Goal: Information Seeking & Learning: Compare options

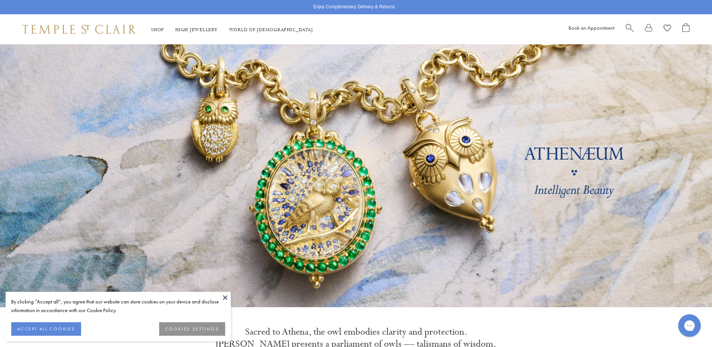
click at [631, 28] on span "Search" at bounding box center [629, 27] width 8 height 8
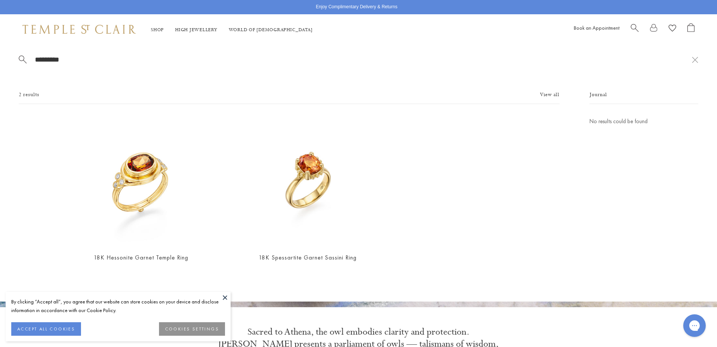
type input "*********"
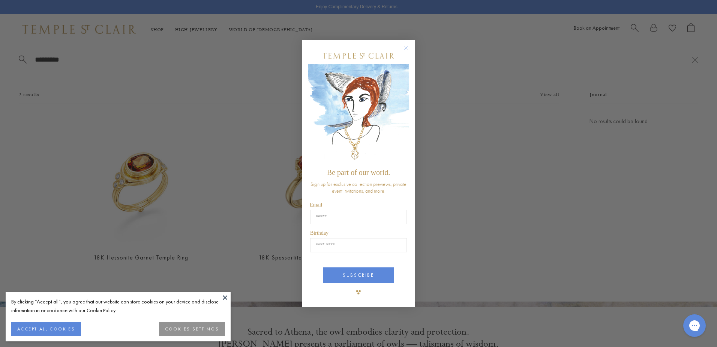
click at [181, 192] on div "Close dialog Be part of our world. Sign up for exclusive collection previews, p…" at bounding box center [358, 173] width 717 height 347
click at [406, 45] on circle "Close dialog" at bounding box center [406, 48] width 9 height 9
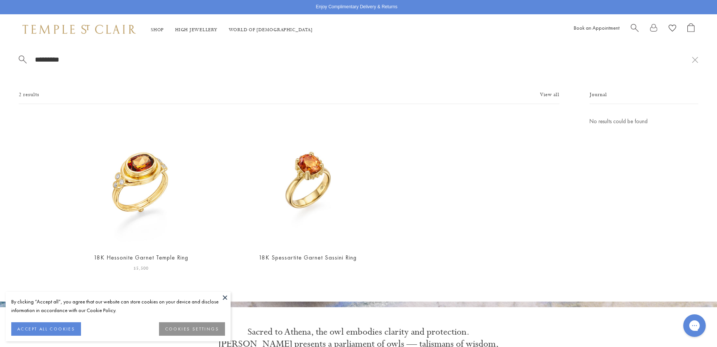
click at [148, 174] on img at bounding box center [141, 181] width 129 height 129
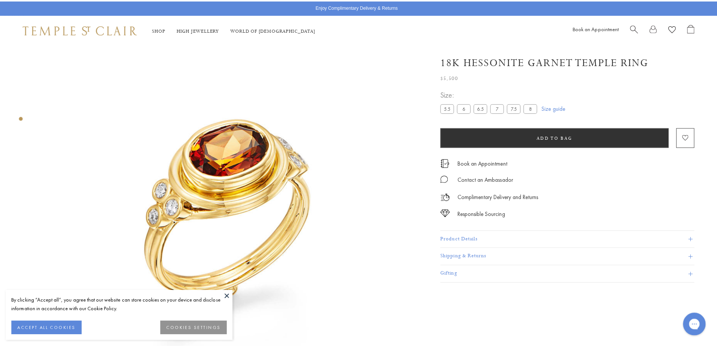
scroll to position [44, 0]
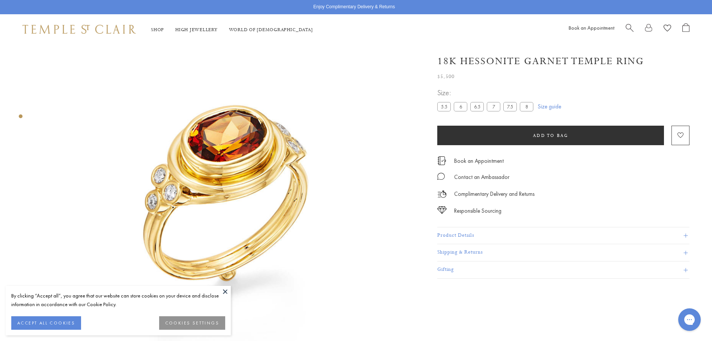
click at [619, 186] on div "Complimentary Delivery and Returns" at bounding box center [563, 190] width 252 height 17
click at [631, 32] on link "Search" at bounding box center [629, 29] width 8 height 12
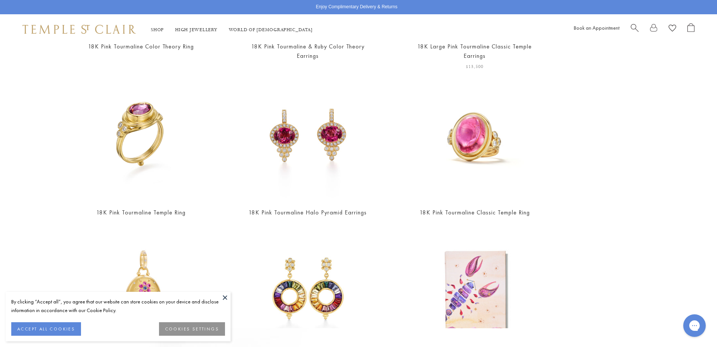
scroll to position [210, 0]
type input "**********"
click at [141, 134] on img at bounding box center [141, 136] width 129 height 129
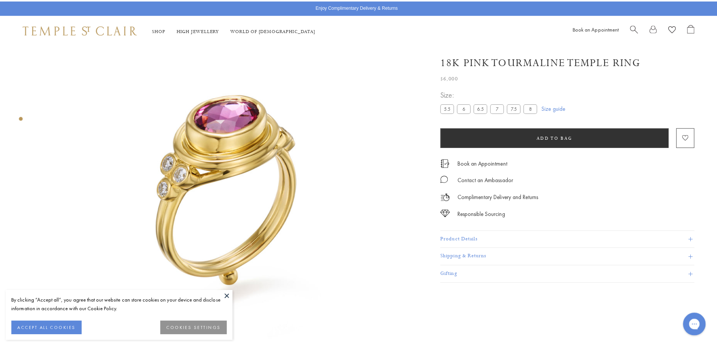
scroll to position [44, 0]
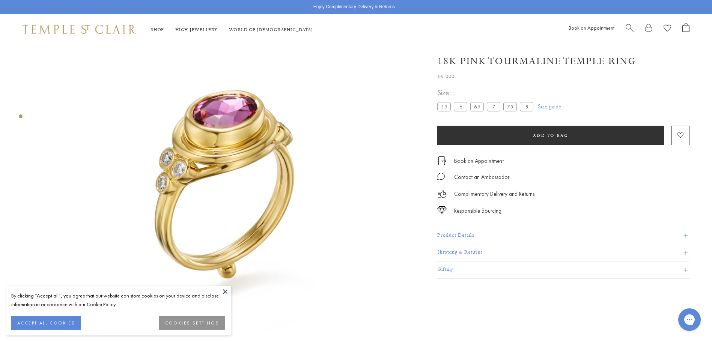
click at [628, 29] on span "Search" at bounding box center [629, 27] width 8 height 8
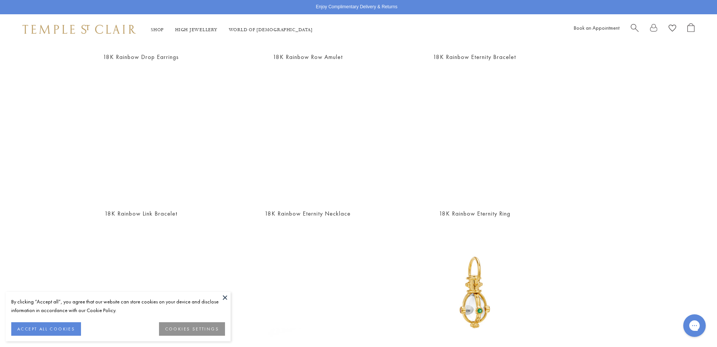
scroll to position [201, 0]
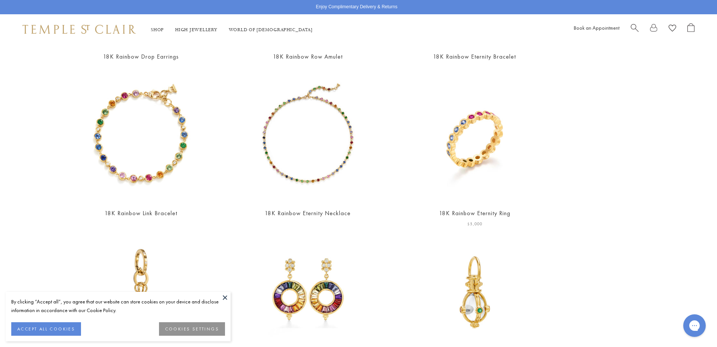
type input "*******"
click at [477, 147] on img at bounding box center [474, 136] width 129 height 129
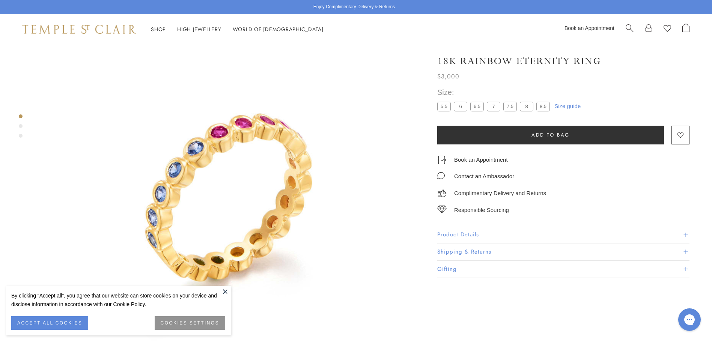
scroll to position [44, 0]
